Goal: Transaction & Acquisition: Subscribe to service/newsletter

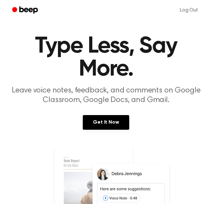
scroll to position [6, 0]
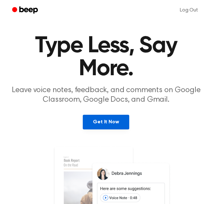
click at [109, 119] on link "Get It Now" at bounding box center [106, 122] width 46 height 15
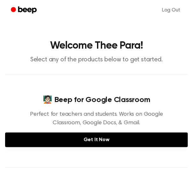
click at [27, 11] on icon "Beep" at bounding box center [24, 9] width 27 height 9
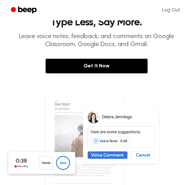
scroll to position [24, 0]
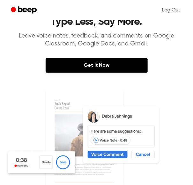
click at [66, 161] on img at bounding box center [96, 150] width 183 height 121
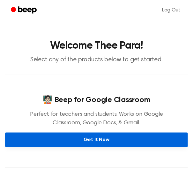
click at [115, 142] on link "Get It Now" at bounding box center [96, 140] width 183 height 15
